Goal: Navigation & Orientation: Find specific page/section

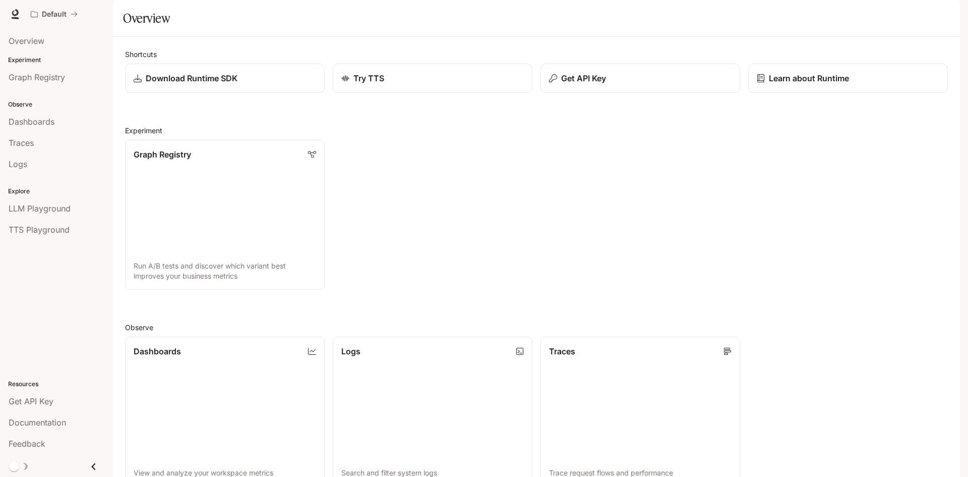
click at [21, 31] on li "Overview" at bounding box center [56, 40] width 113 height 21
click at [23, 35] on span "Overview" at bounding box center [27, 41] width 36 height 12
click at [32, 82] on span "Graph Registry" at bounding box center [37, 77] width 56 height 12
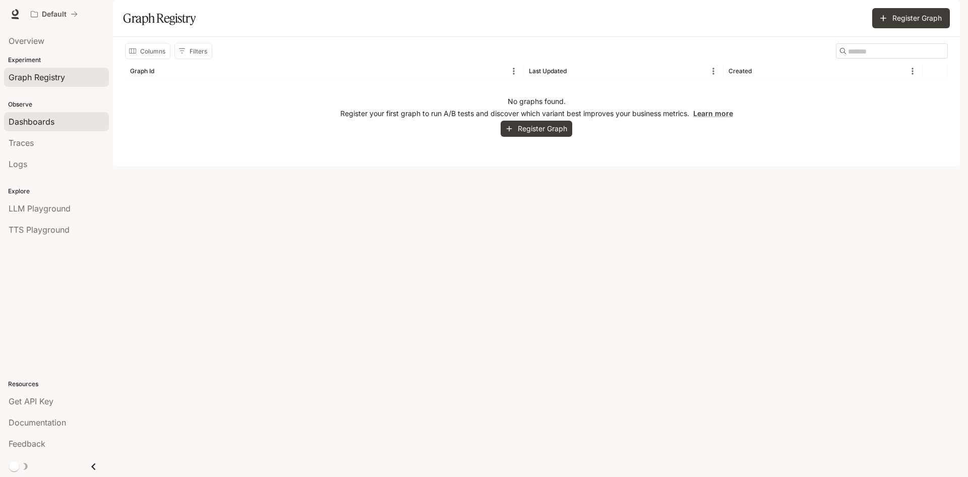
click at [50, 115] on link "Dashboards" at bounding box center [56, 121] width 105 height 19
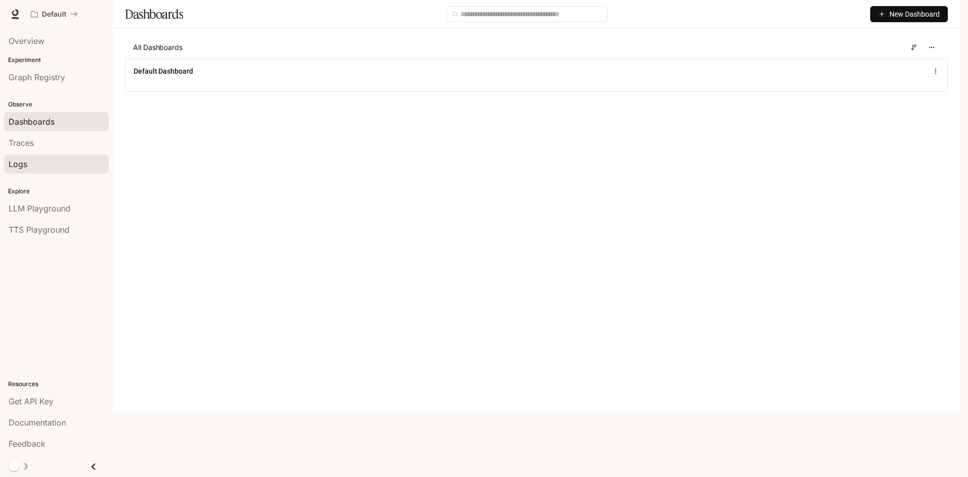
click at [53, 154] on link "Logs" at bounding box center [56, 163] width 105 height 19
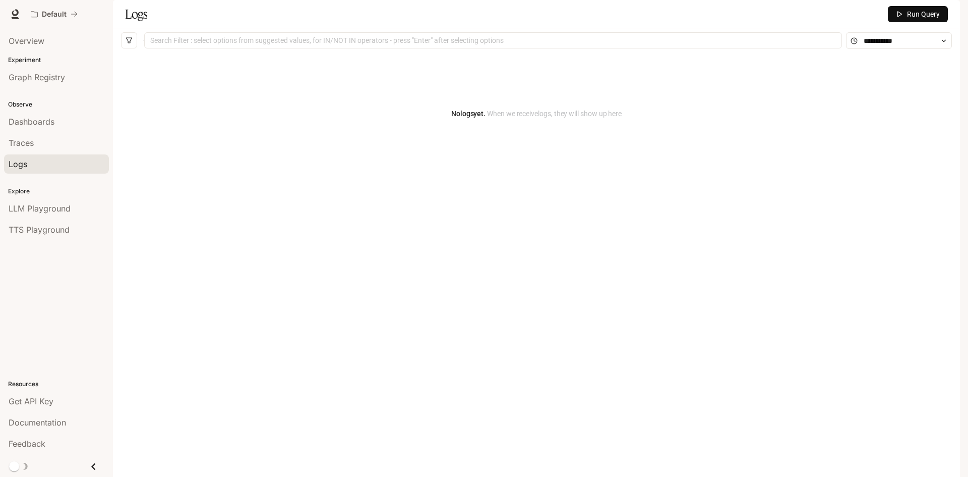
click at [47, 148] on div "Traces" at bounding box center [57, 143] width 96 height 12
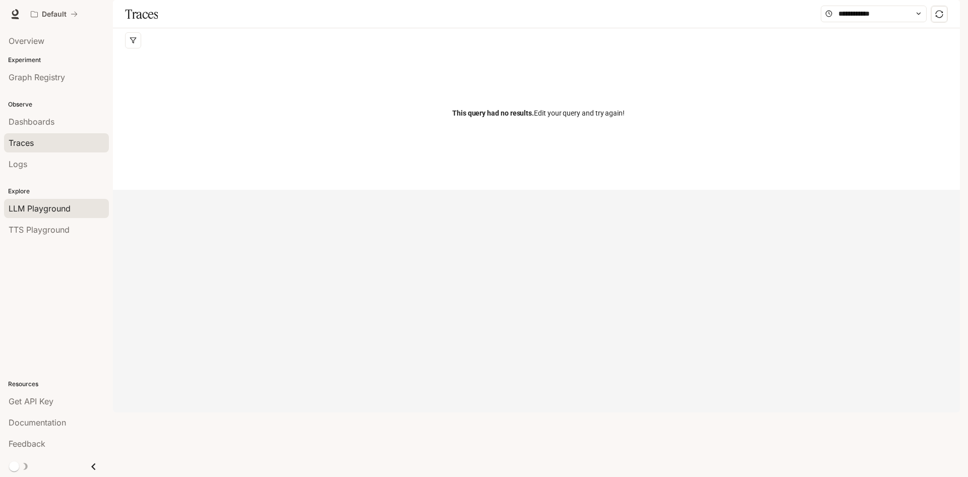
click at [56, 210] on span "LLM Playground" at bounding box center [40, 208] width 62 height 12
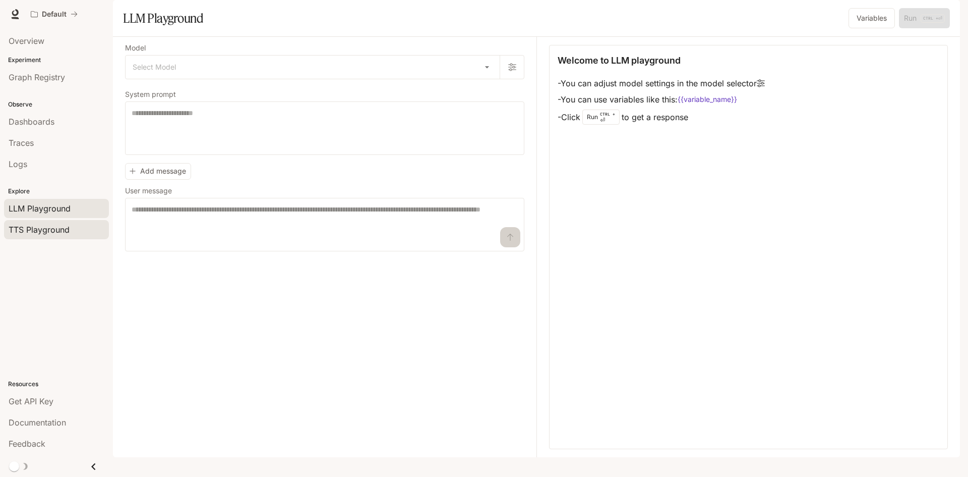
click at [53, 225] on span "TTS Playground" at bounding box center [39, 229] width 61 height 12
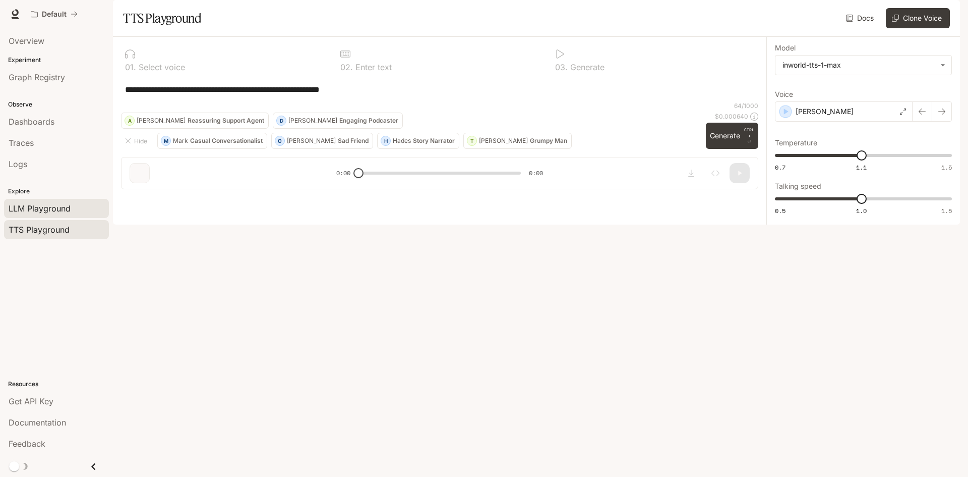
click at [45, 209] on span "LLM Playground" at bounding box center [40, 208] width 62 height 12
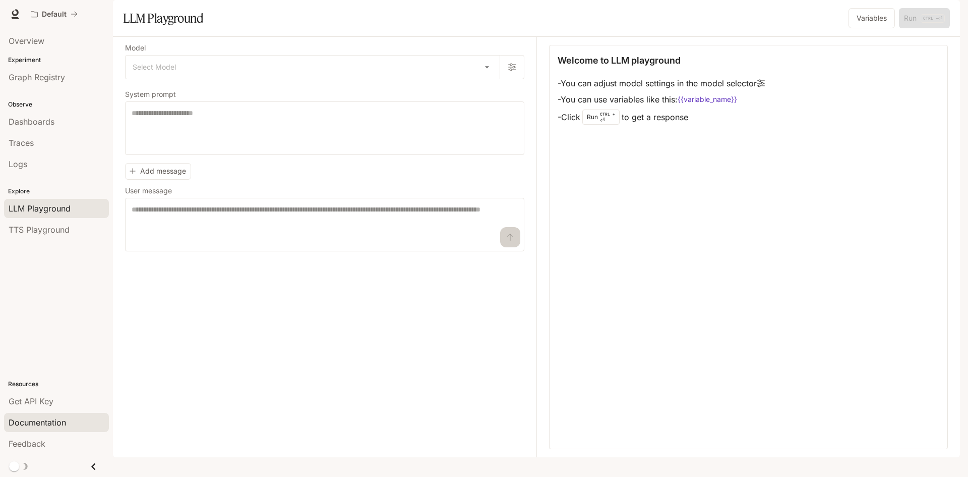
click at [66, 425] on span "Documentation" at bounding box center [38, 422] width 58 height 12
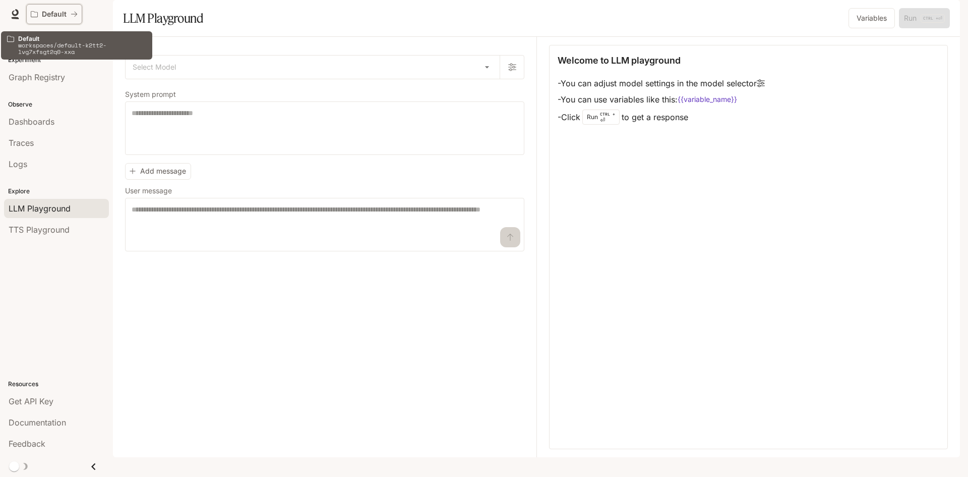
click at [31, 13] on icon "All workspaces" at bounding box center [34, 14] width 7 height 6
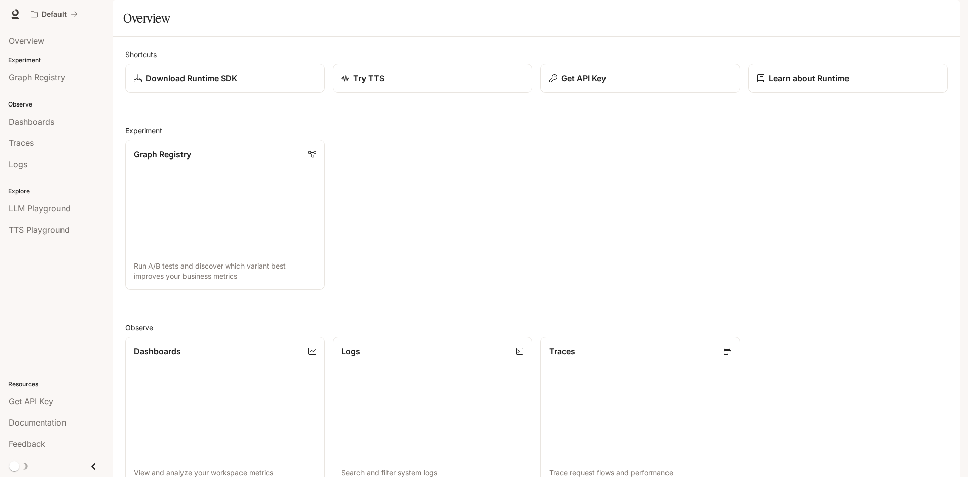
click at [951, 15] on img "button" at bounding box center [946, 14] width 14 height 14
